Goal: Navigation & Orientation: Find specific page/section

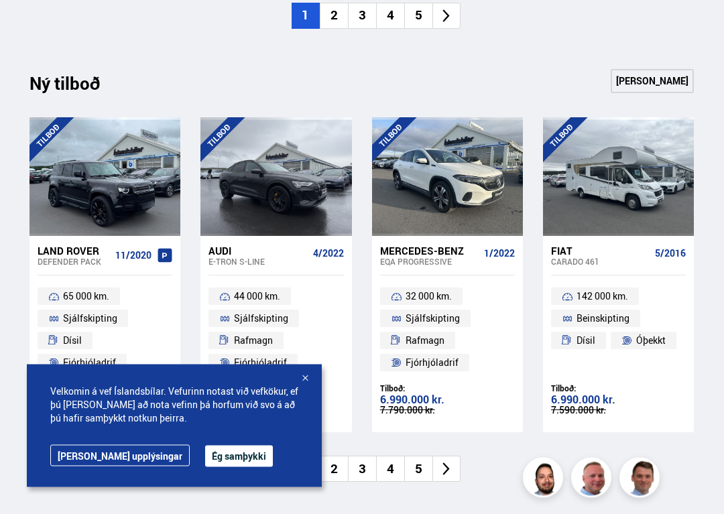
scroll to position [1277, 0]
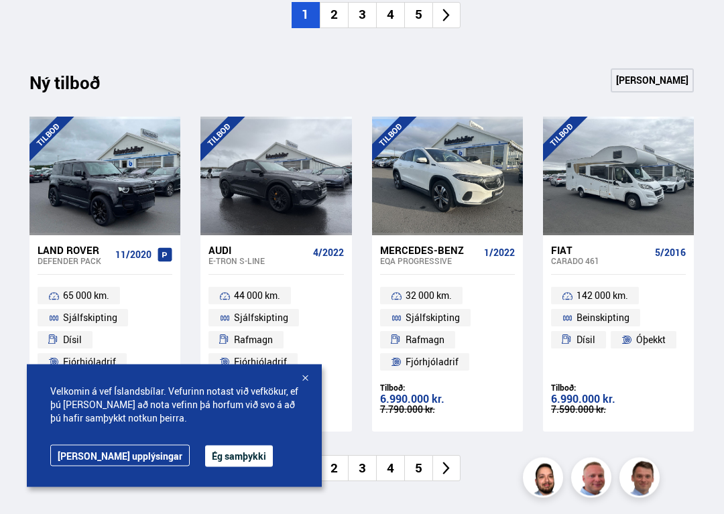
click at [0, 66] on div "Söluskrá Þjónusta Íslandsbílar [DOMAIN_NAME] Íslandsvörn Leiðbeiningar Um okkur…" at bounding box center [362, 86] width 724 height 2727
click at [1, 30] on div "Söluskrá Þjónusta Íslandsbílar [DOMAIN_NAME] Íslandsvörn Leiðbeiningar Um okkur…" at bounding box center [362, 86] width 724 height 2727
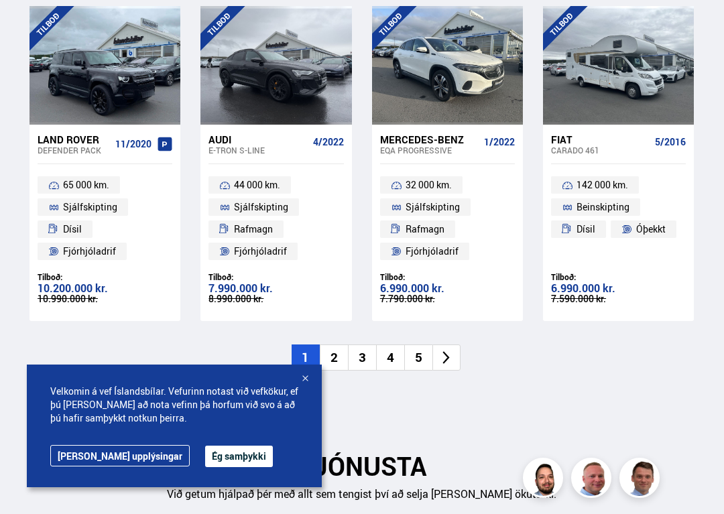
scroll to position [1388, 0]
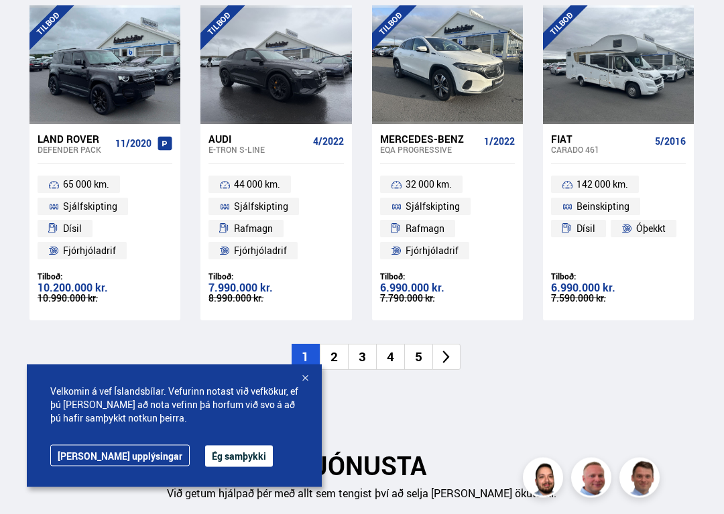
click at [337, 345] on li "2" at bounding box center [334, 358] width 28 height 26
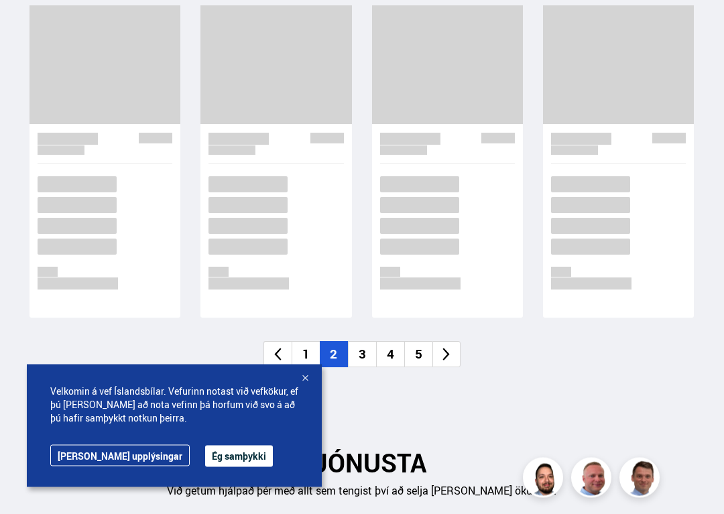
scroll to position [1389, 0]
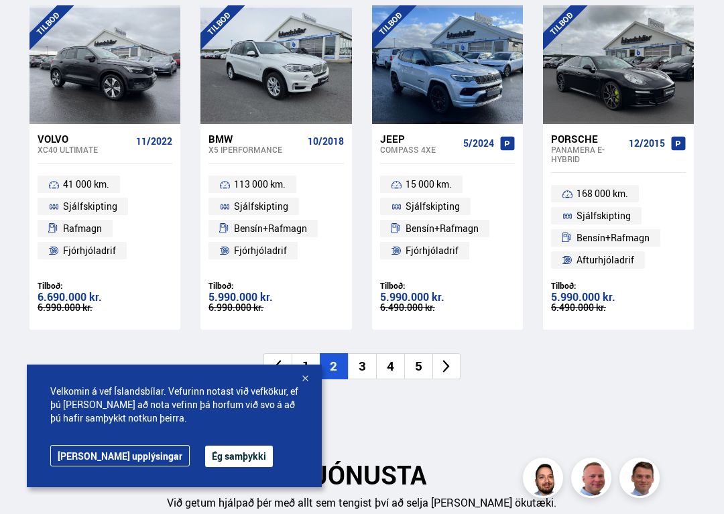
click at [366, 357] on li "3" at bounding box center [362, 366] width 28 height 26
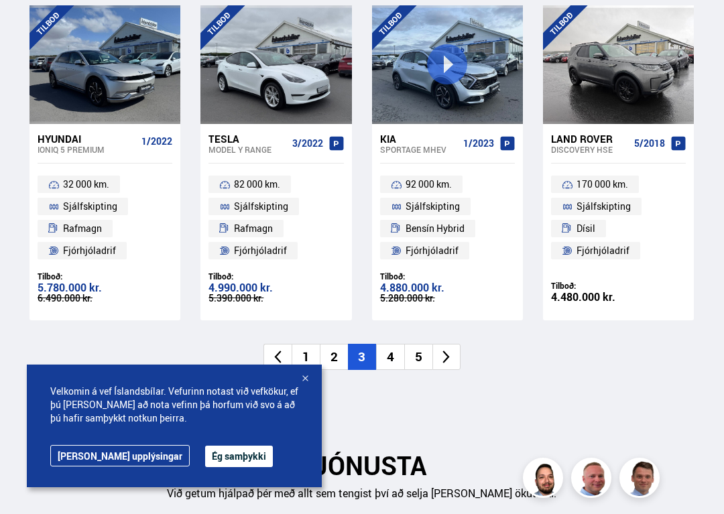
click at [537, 390] on div "Ný tilboð Sjá meira [GEOGRAPHIC_DATA] Hyundai IONIQ 5 PREMIUM 1/2022 32 000 km.…" at bounding box center [362, 183] width 686 height 453
click at [402, 344] on li "4" at bounding box center [390, 357] width 28 height 26
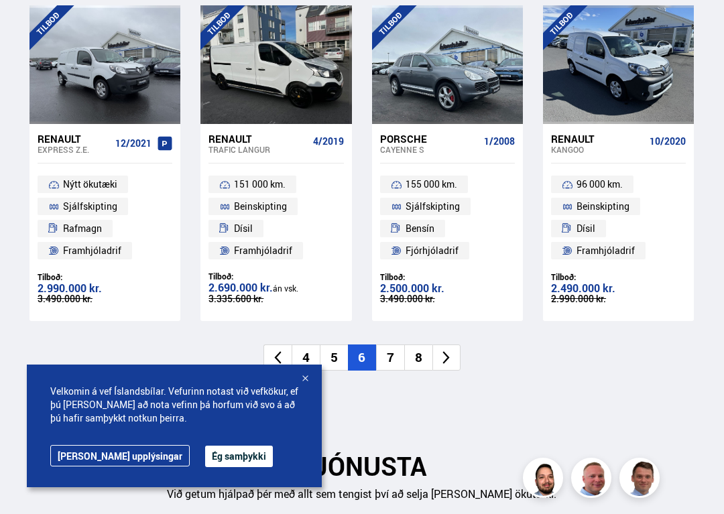
click at [560, 361] on div "Ný tilboð Sjá meira [GEOGRAPHIC_DATA] Renault Express Z.E. 12/2021 Nýtt ökutæki…" at bounding box center [362, 184] width 686 height 454
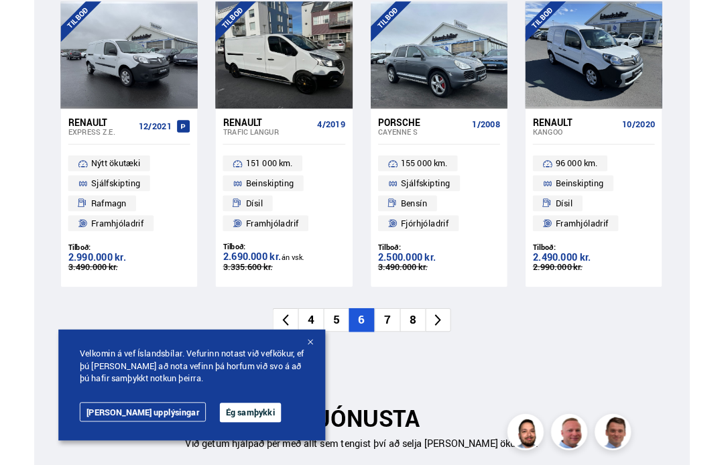
scroll to position [1390, 0]
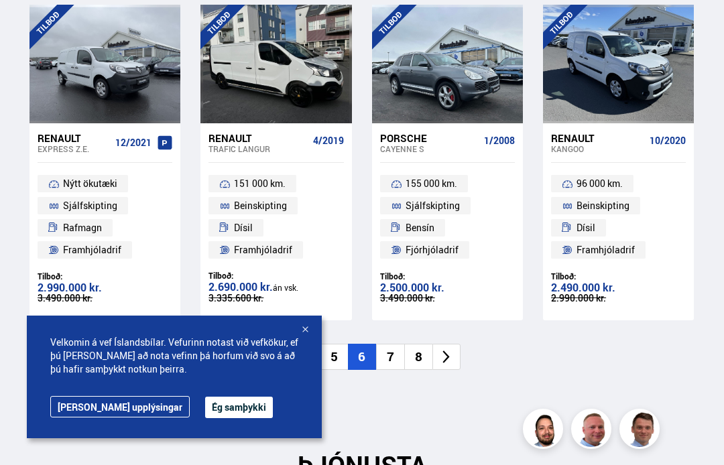
click at [392, 344] on li "7" at bounding box center [390, 357] width 28 height 26
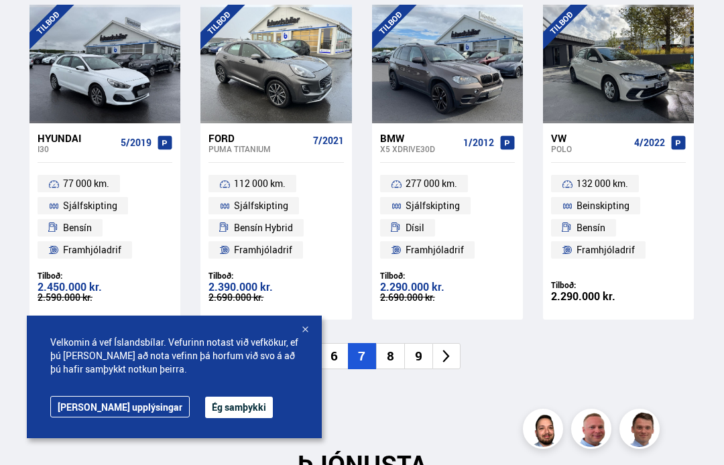
click at [393, 343] on li "8" at bounding box center [390, 356] width 28 height 26
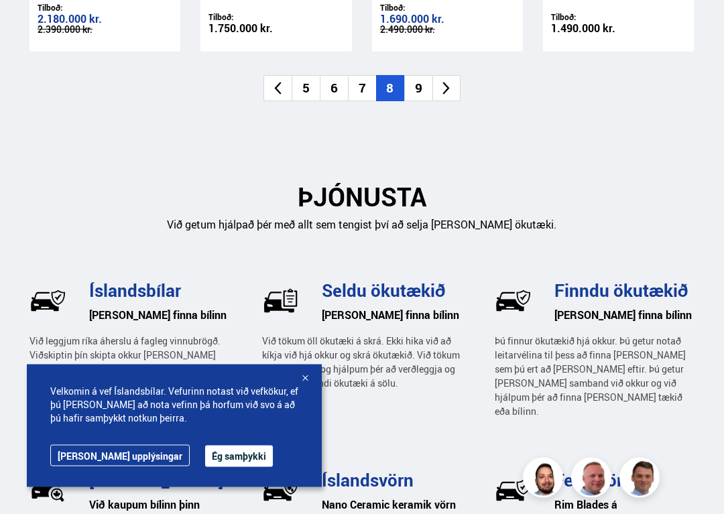
scroll to position [1658, 0]
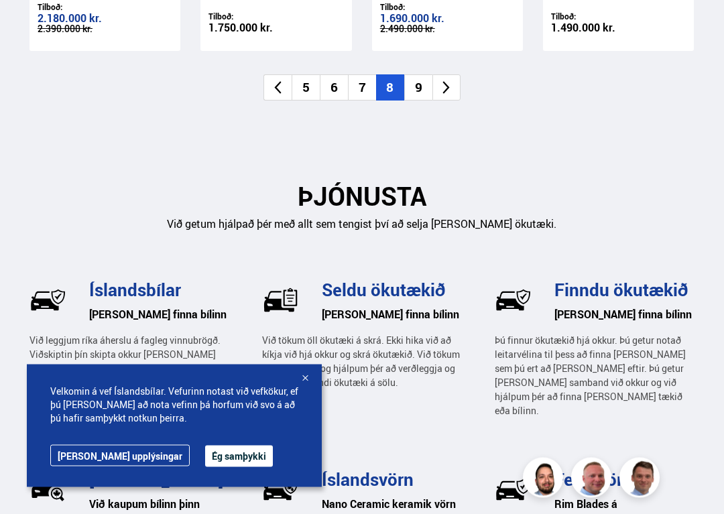
click at [416, 75] on li "9" at bounding box center [418, 88] width 28 height 26
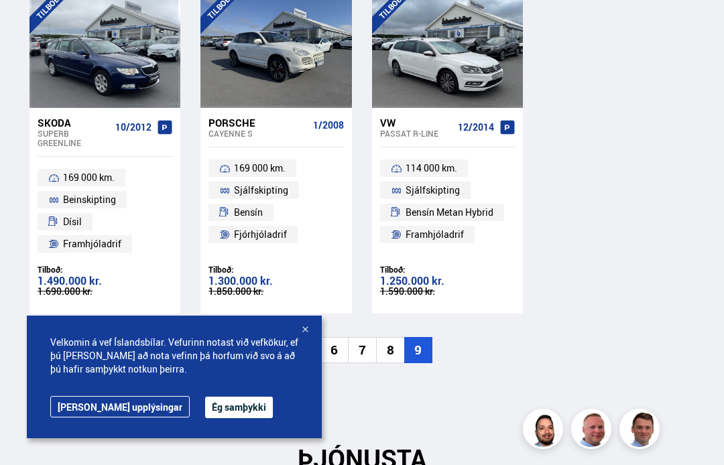
scroll to position [1404, 0]
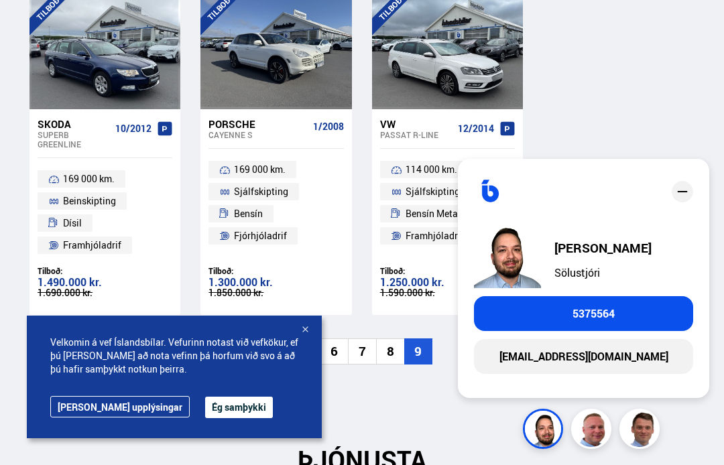
click at [534, 441] on img at bounding box center [545, 431] width 40 height 40
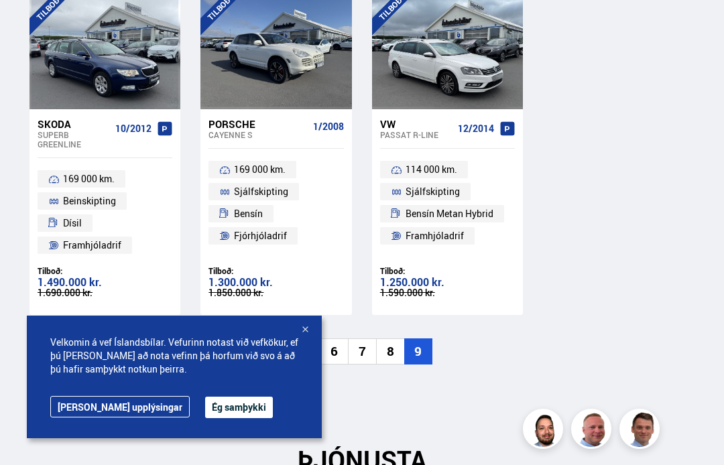
click at [213, 403] on button "Ég samþykki" at bounding box center [239, 407] width 68 height 21
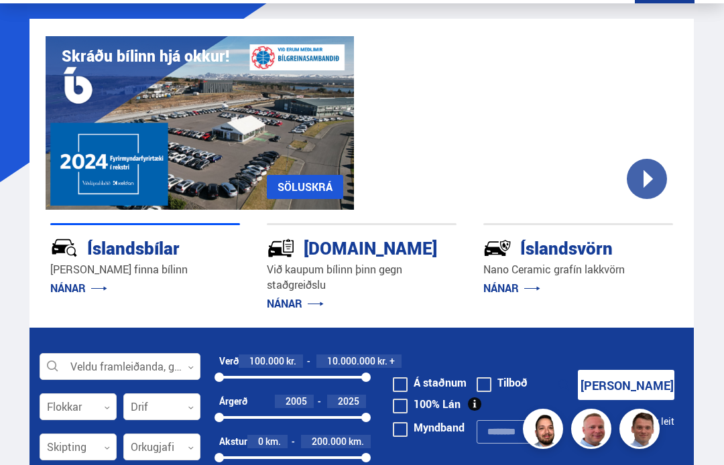
scroll to position [56, 0]
